Goal: Transaction & Acquisition: Obtain resource

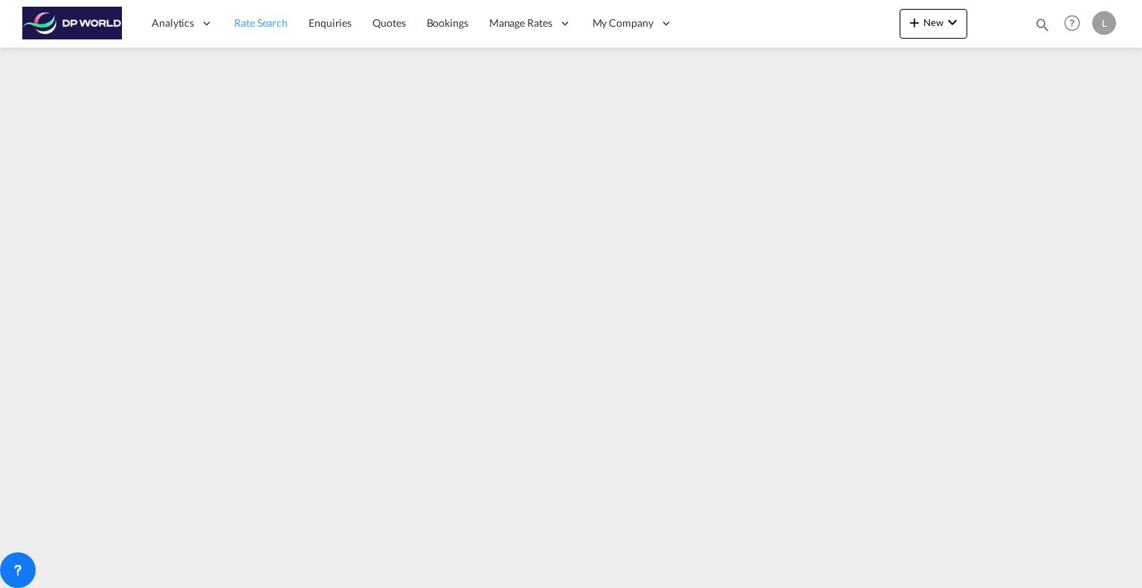
click at [255, 20] on span "Rate Search" at bounding box center [261, 22] width 54 height 13
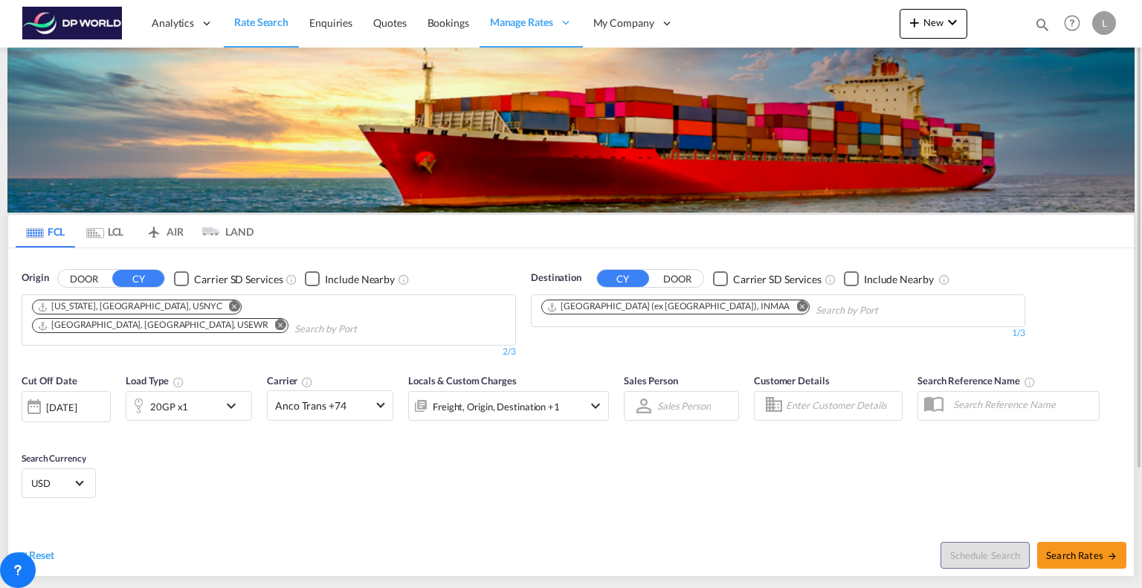
click at [164, 318] on md-chip "[GEOGRAPHIC_DATA], [GEOGRAPHIC_DATA], USEWR" at bounding box center [160, 325] width 256 height 15
click at [33, 549] on span "Reset" at bounding box center [41, 555] width 25 height 13
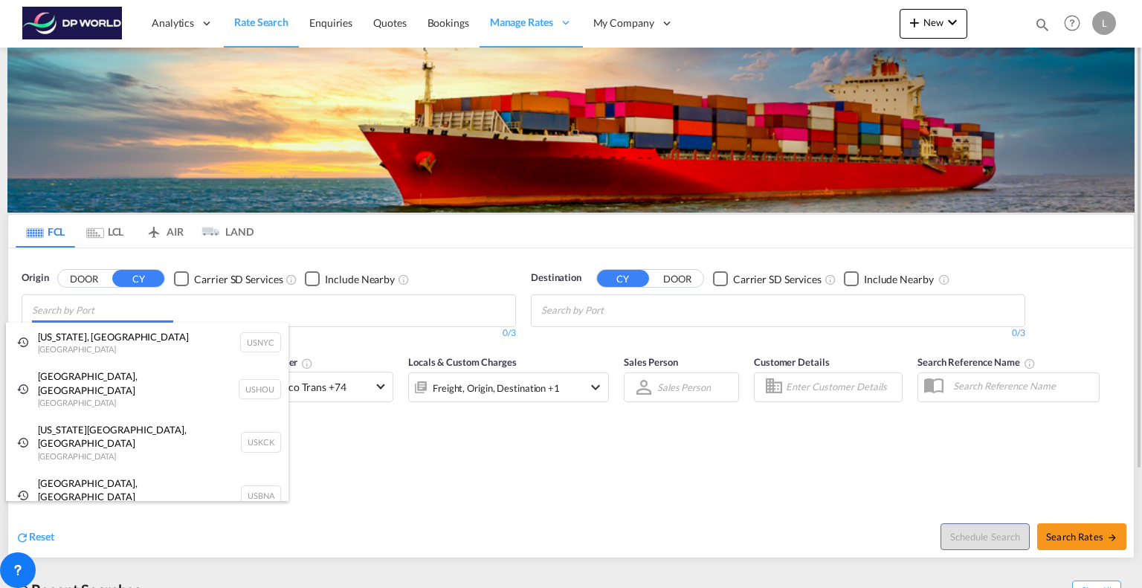
click at [230, 314] on body "Analytics Reports Dashboard Rate Search Enquiries Quotes Bookings" at bounding box center [571, 294] width 1142 height 588
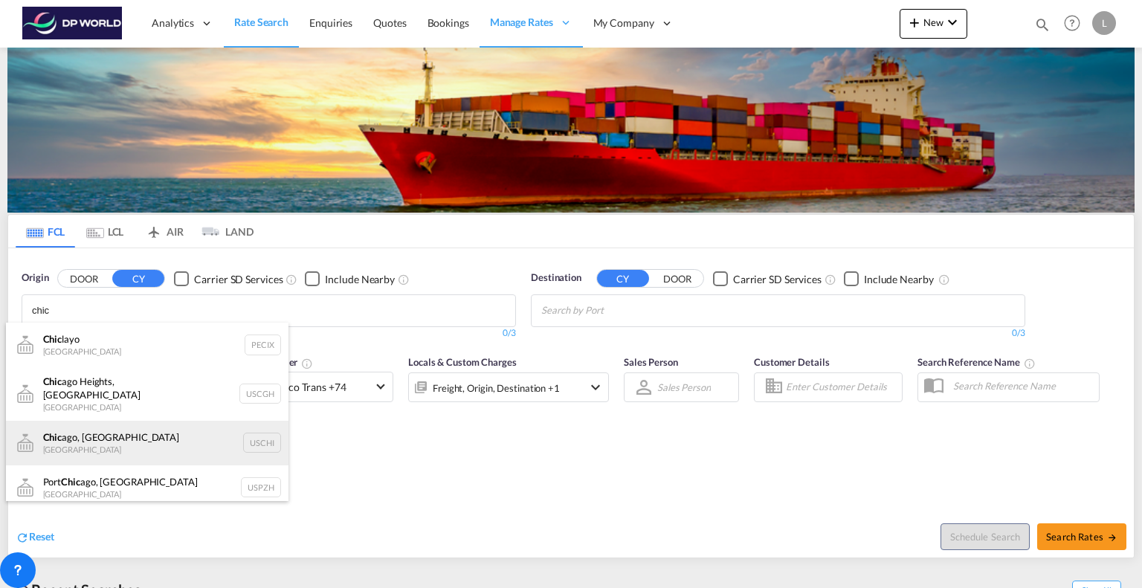
type input "chic"
click at [83, 433] on div "Chic ago, IL United States USCHI" at bounding box center [147, 443] width 283 height 45
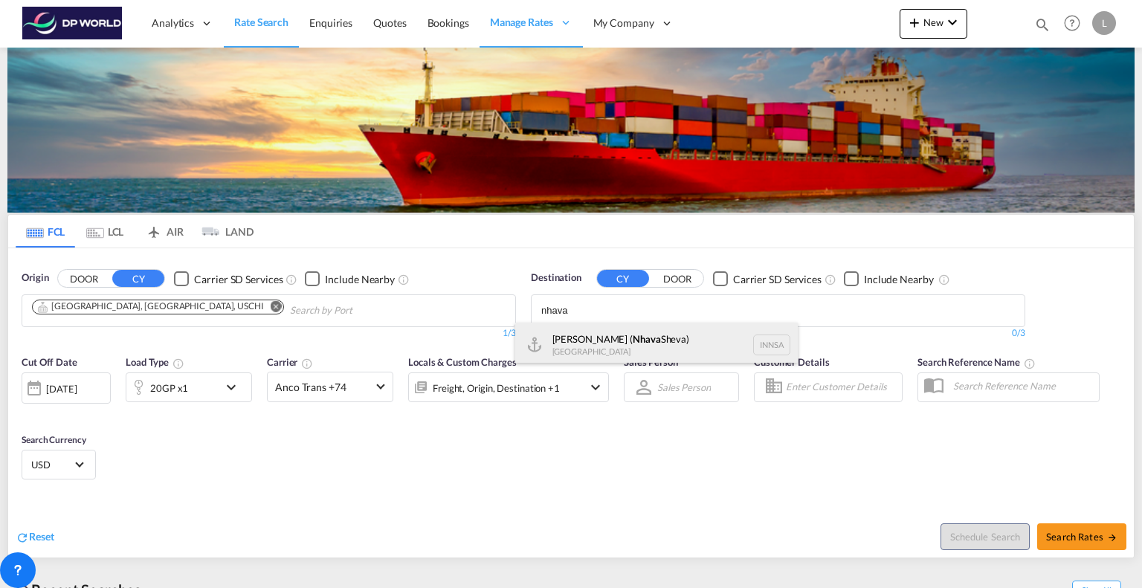
type input "nhava"
click at [613, 337] on div "[PERSON_NAME] ( [GEOGRAPHIC_DATA]) [GEOGRAPHIC_DATA] [GEOGRAPHIC_DATA]" at bounding box center [656, 345] width 283 height 45
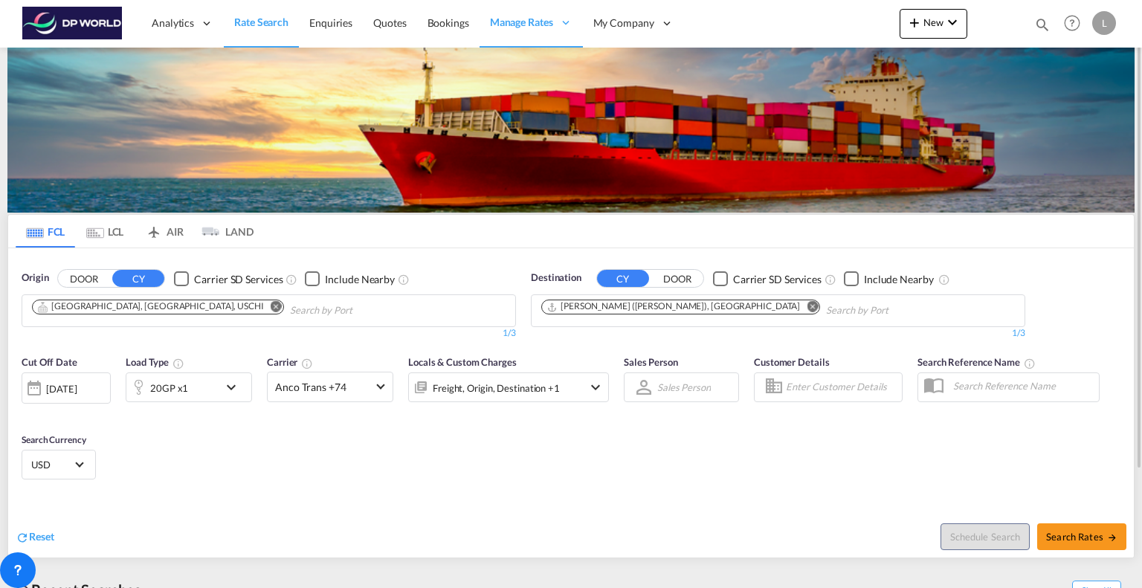
click at [232, 388] on md-icon "icon-chevron-down" at bounding box center [234, 387] width 25 height 18
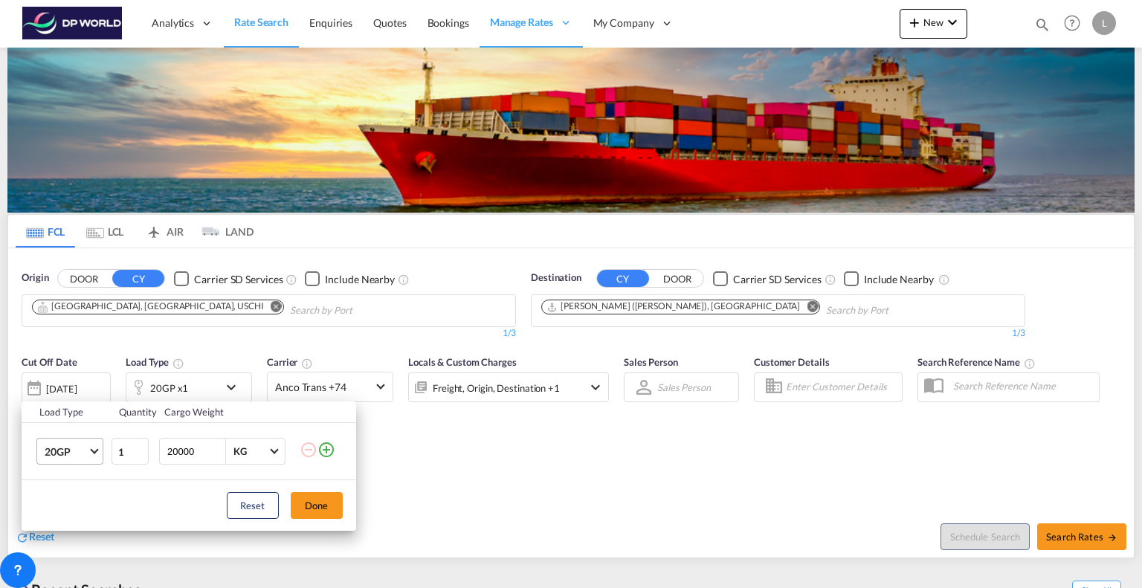
click at [96, 448] on span "Choose: \a20GP" at bounding box center [94, 450] width 8 height 8
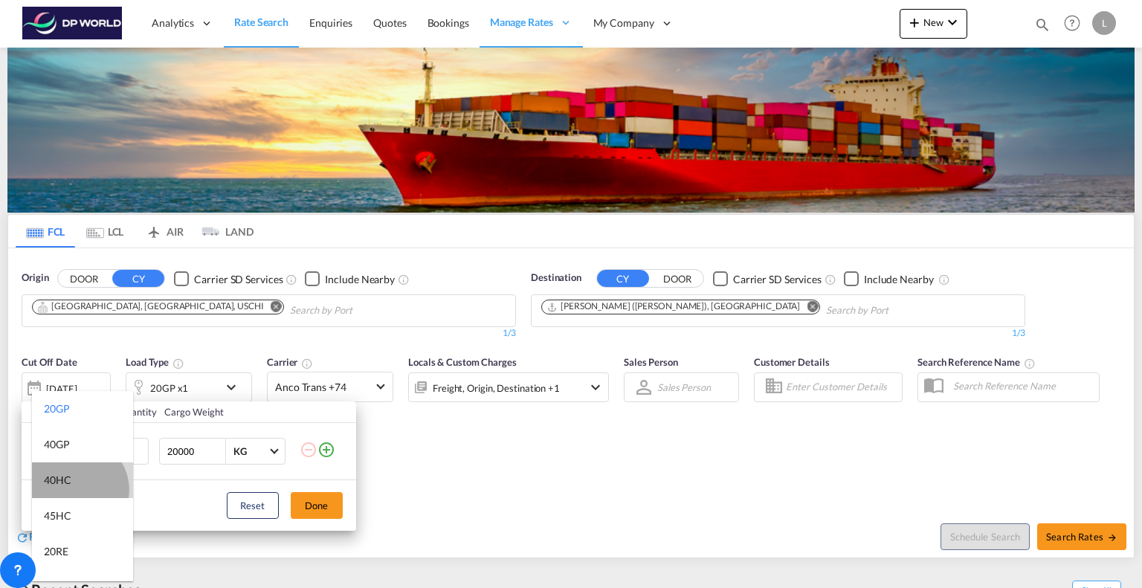
click at [75, 490] on md-option "40HC" at bounding box center [82, 480] width 101 height 36
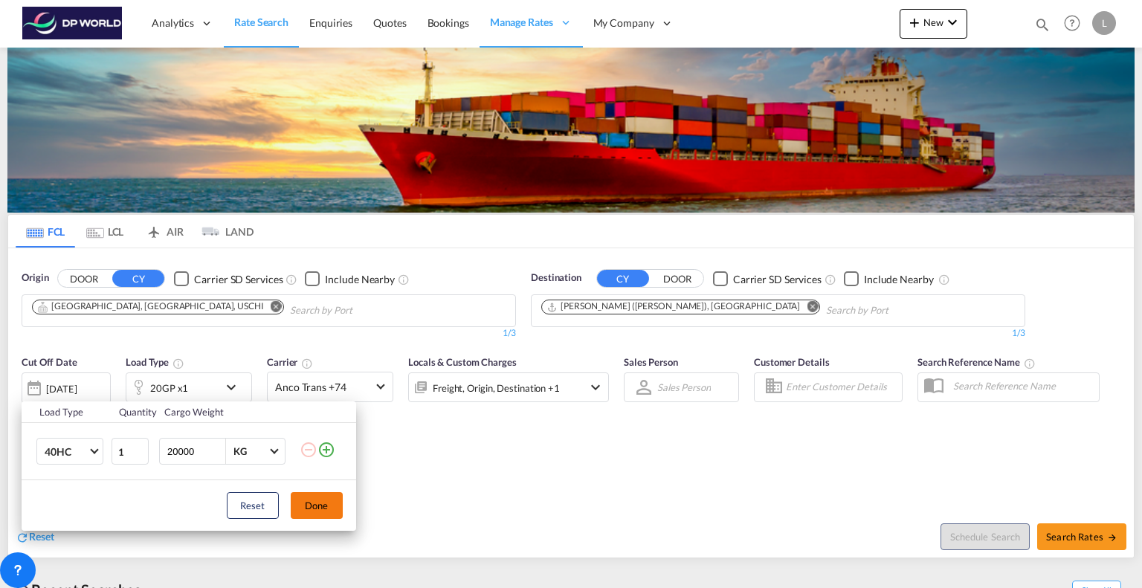
click at [314, 509] on button "Done" at bounding box center [317, 505] width 52 height 27
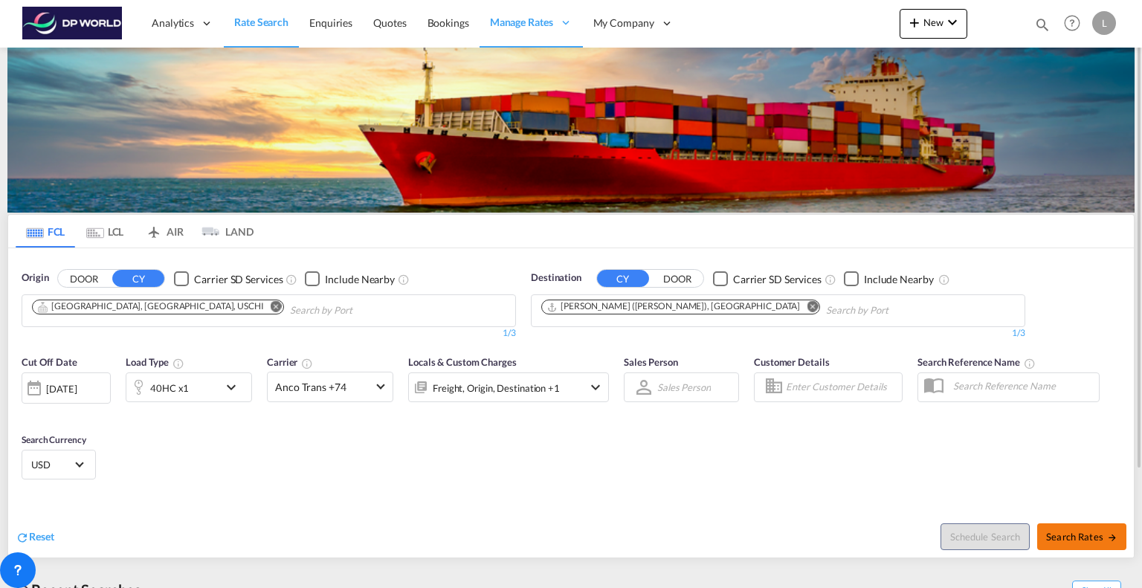
click at [1085, 529] on button "Search Rates" at bounding box center [1081, 536] width 89 height 27
type input "USCHI to INNSA / [DATE]"
